Goal: Task Accomplishment & Management: Use online tool/utility

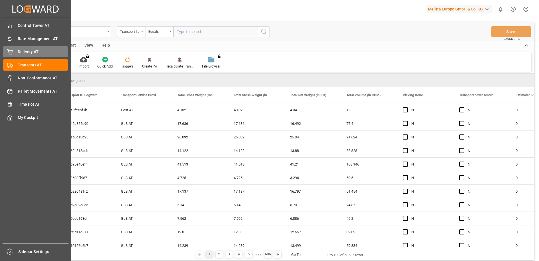
drag, startPoint x: 19, startPoint y: 53, endPoint x: 34, endPoint y: 53, distance: 15.0
click at [19, 53] on span "Delivery AT" at bounding box center [43, 52] width 50 height 6
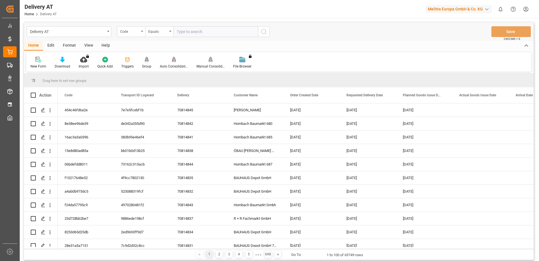
click at [144, 64] on div "Group" at bounding box center [146, 66] width 9 height 5
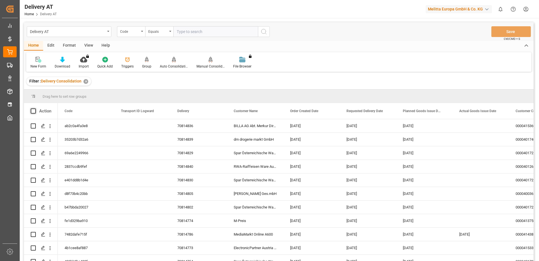
click at [35, 111] on span at bounding box center [33, 110] width 5 height 5
click at [35, 108] on input "checkbox" at bounding box center [35, 108] width 0 height 0
checkbox input "true"
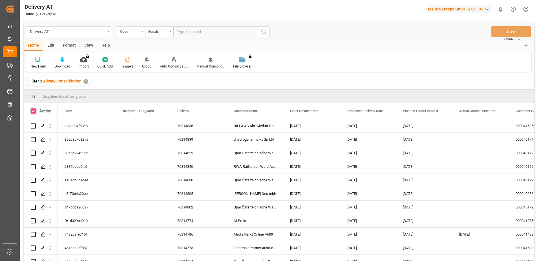
checkbox input "true"
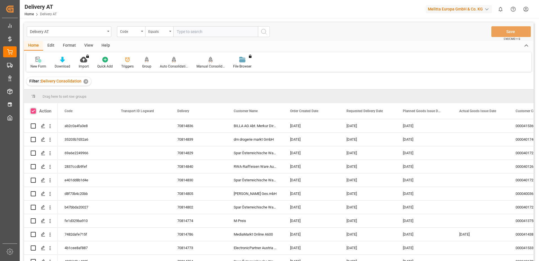
checkbox input "true"
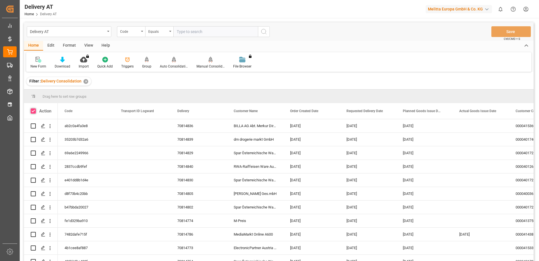
checkbox input "true"
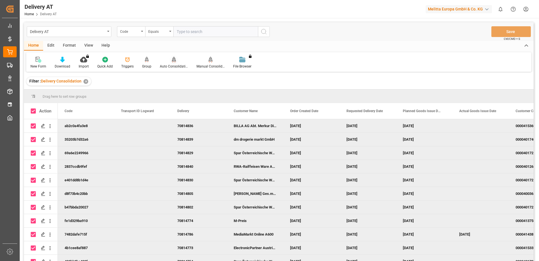
click at [168, 66] on div "Auto Consolidation" at bounding box center [174, 66] width 28 height 5
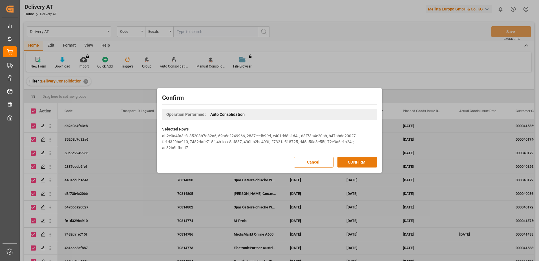
click at [353, 162] on button "CONFIRM" at bounding box center [357, 162] width 39 height 11
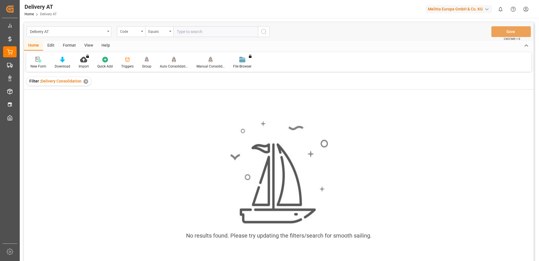
drag, startPoint x: 90, startPoint y: 109, endPoint x: 91, endPoint y: 113, distance: 4.7
click at [91, 113] on div "No results found. Please try updating the filters/search for smooth sailing." at bounding box center [279, 182] width 510 height 186
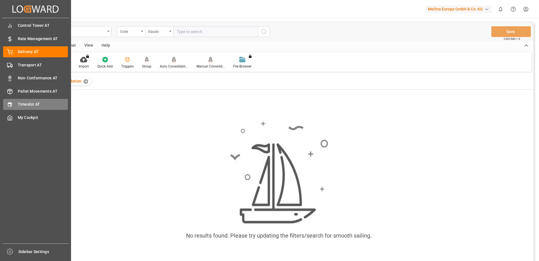
click at [11, 103] on icon at bounding box center [10, 104] width 4 height 4
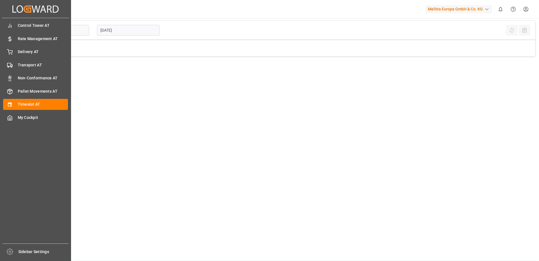
type input "Inbound AT"
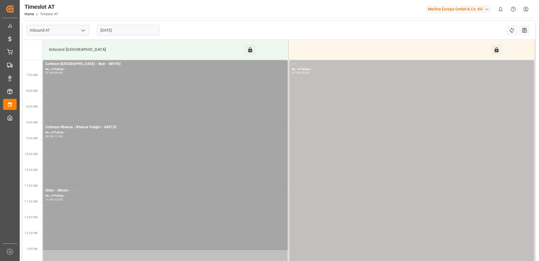
click at [109, 33] on input "[DATE]" at bounding box center [128, 30] width 63 height 11
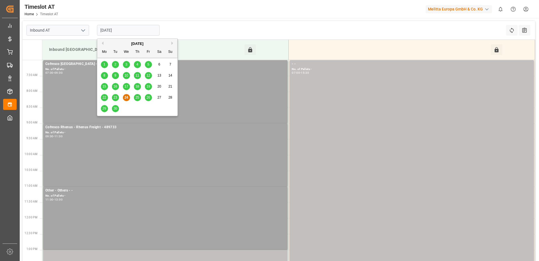
click at [137, 98] on span "25" at bounding box center [137, 97] width 4 height 4
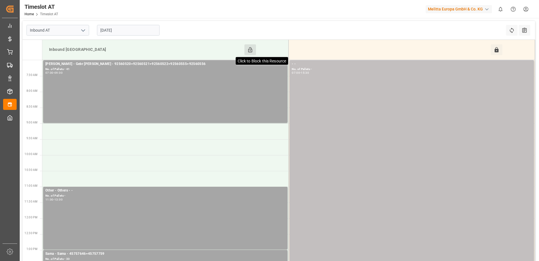
click at [249, 49] on icon at bounding box center [250, 50] width 6 height 6
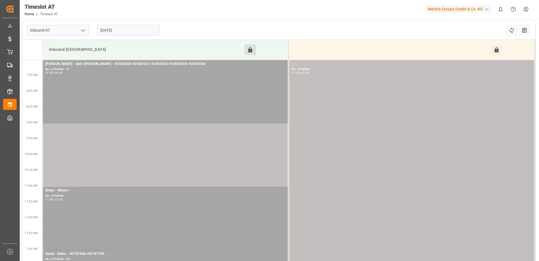
click at [108, 31] on input "[DATE]" at bounding box center [128, 30] width 63 height 11
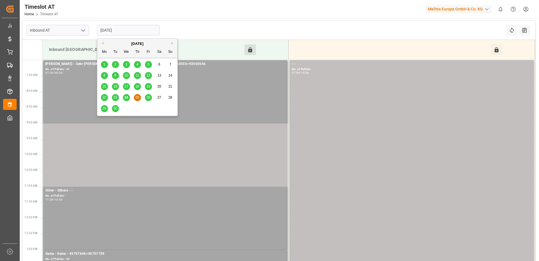
click at [127, 96] on span "24" at bounding box center [126, 97] width 4 height 4
type input "[DATE]"
